Goal: Information Seeking & Learning: Learn about a topic

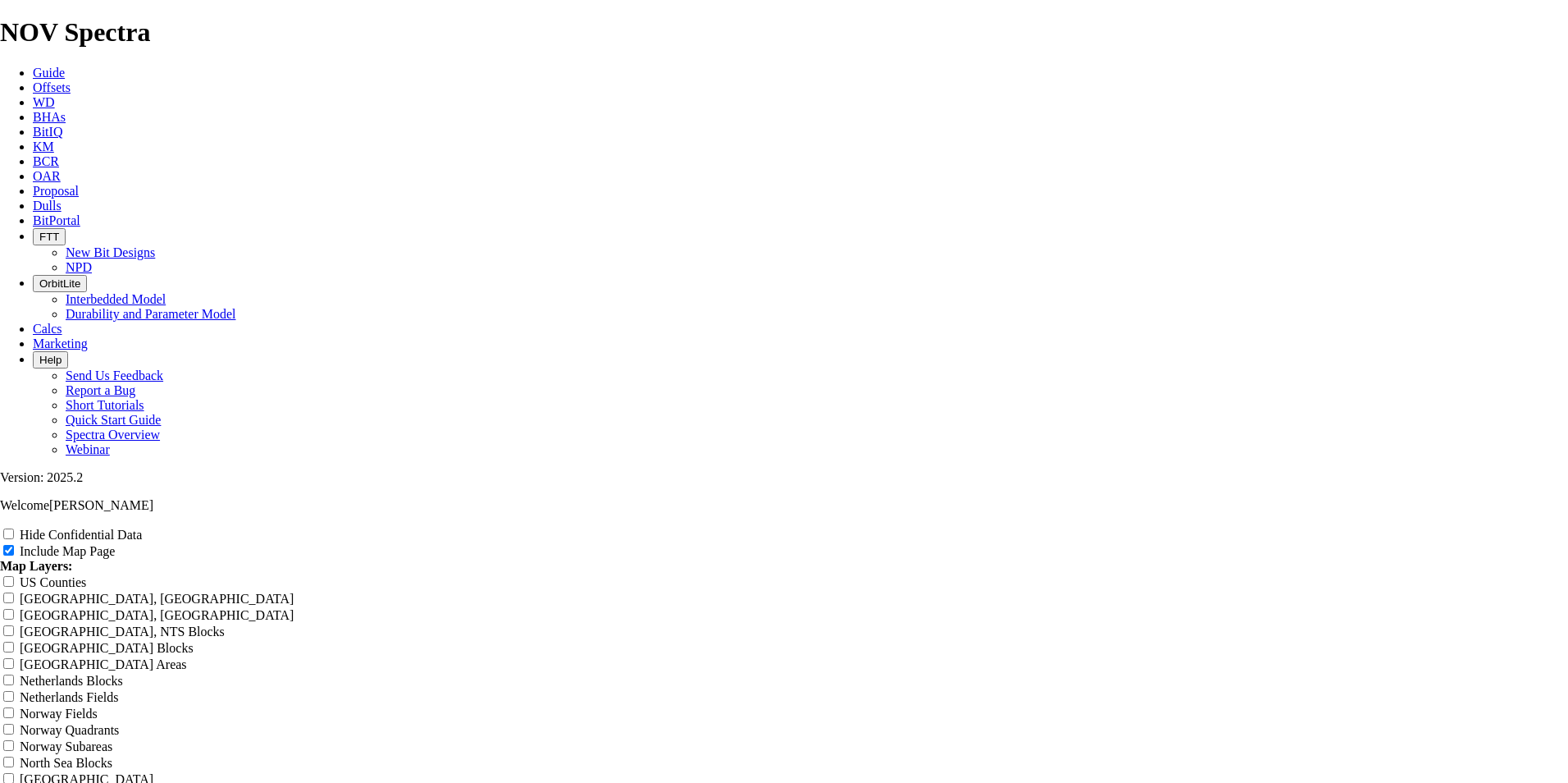
scroll to position [2051, 0]
radio input "true"
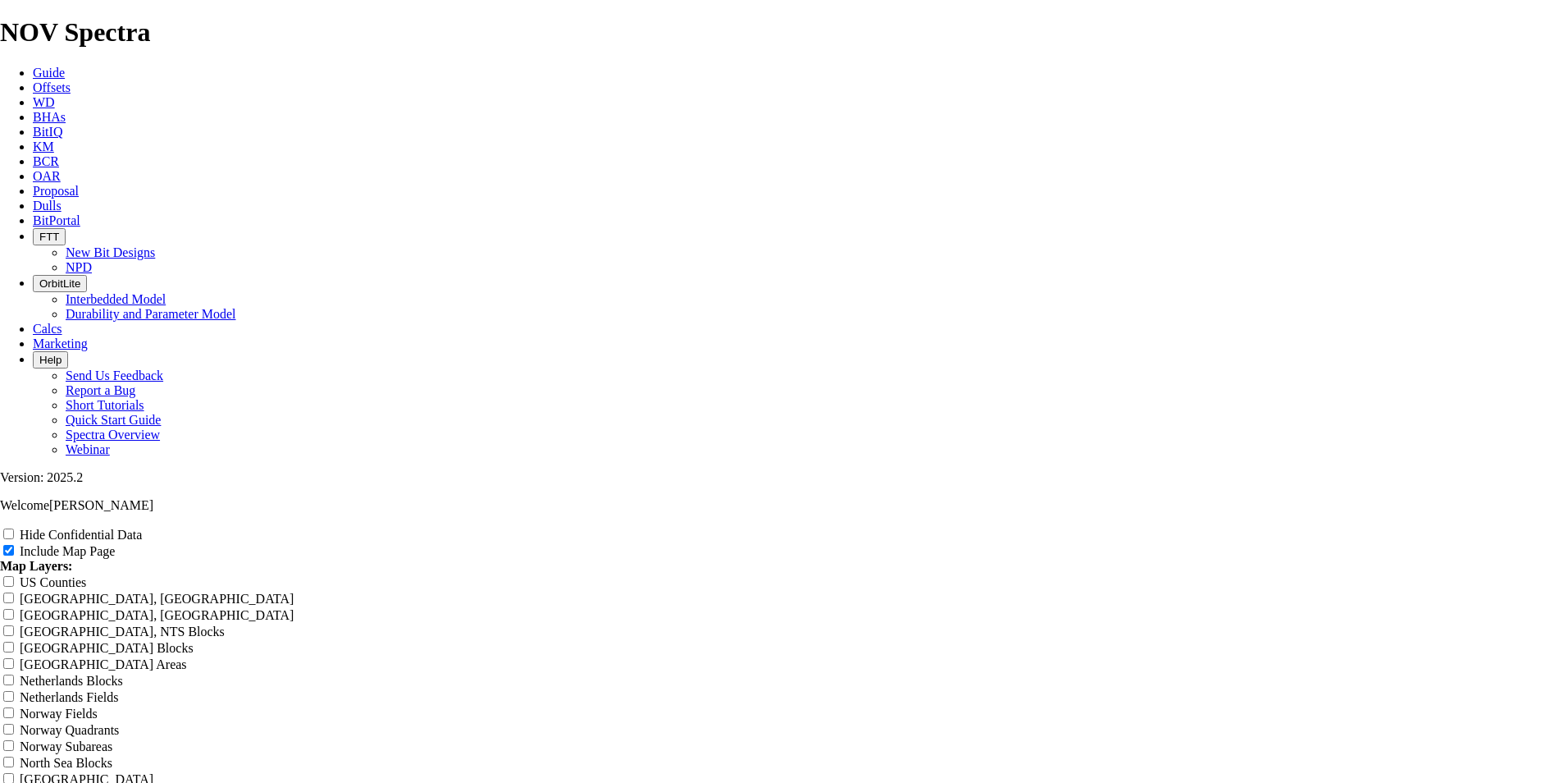
scroll to position [0, 0]
